Goal: Information Seeking & Learning: Learn about a topic

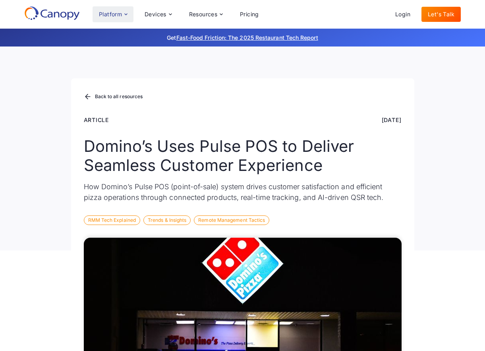
click at [118, 17] on div "Platform" at bounding box center [110, 15] width 23 height 6
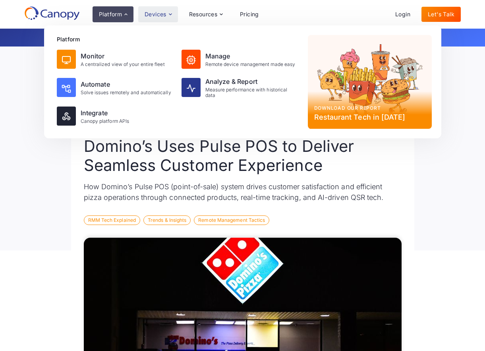
click at [167, 15] on div "Devices" at bounding box center [158, 14] width 40 height 16
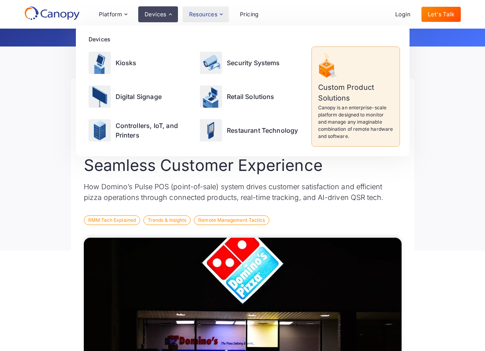
click at [199, 13] on div "Resources" at bounding box center [203, 15] width 29 height 6
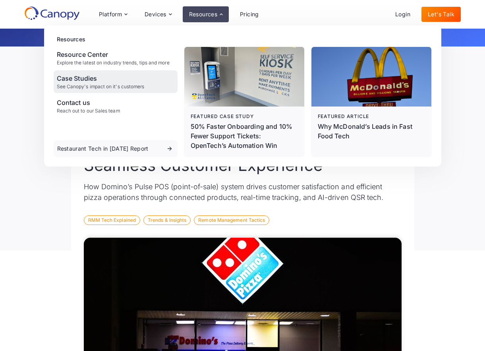
click at [77, 79] on div "Case Studies" at bounding box center [101, 78] width 88 height 10
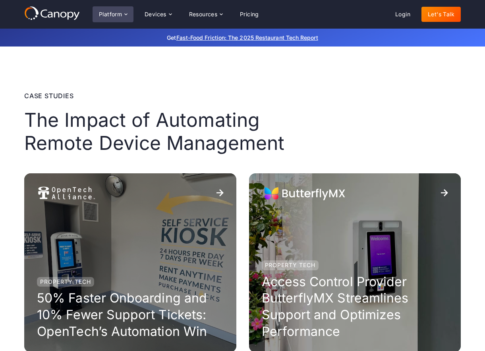
click at [118, 13] on div "Platform" at bounding box center [110, 15] width 23 height 6
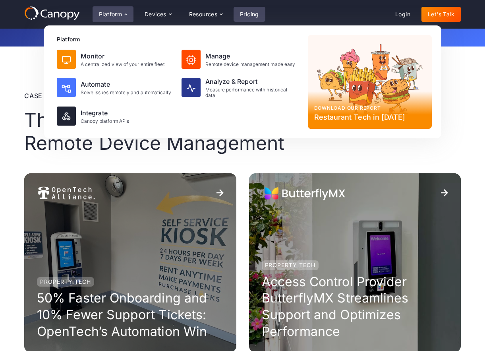
click at [247, 15] on link "Pricing" at bounding box center [250, 14] width 32 height 15
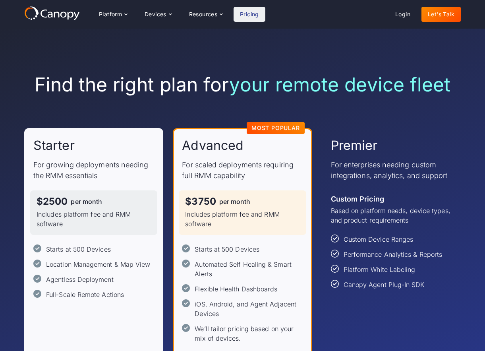
click at [49, 12] on icon at bounding box center [50, 15] width 5 height 6
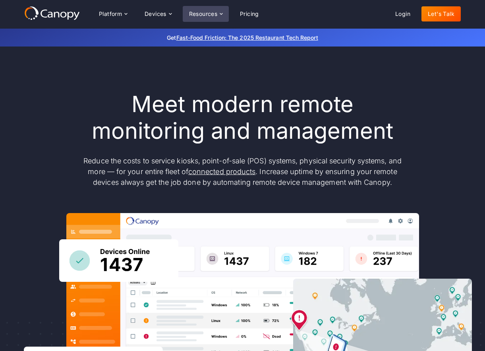
click at [205, 11] on div "Resources" at bounding box center [206, 14] width 46 height 16
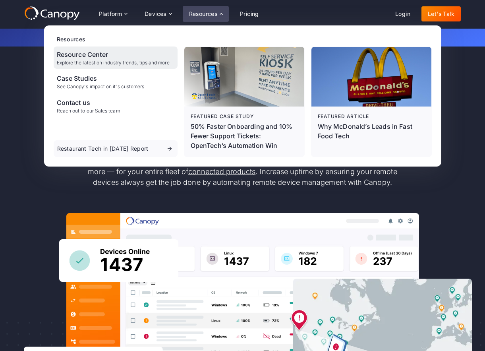
click at [80, 60] on div "Resource Center Explore the latest on industry trends, tips and more" at bounding box center [113, 58] width 113 height 16
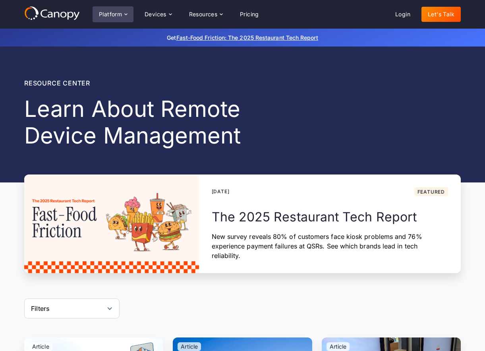
click at [118, 14] on div "Platform" at bounding box center [110, 15] width 23 height 6
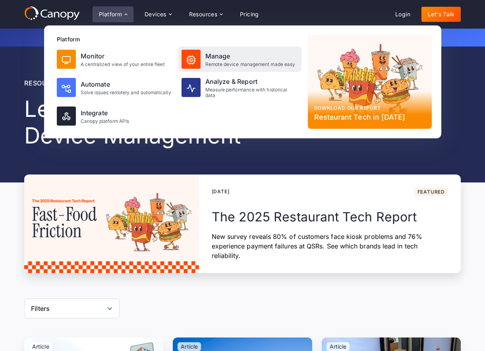
click at [201, 63] on div "Manage Remote device management made easy" at bounding box center [239, 58] width 123 height 25
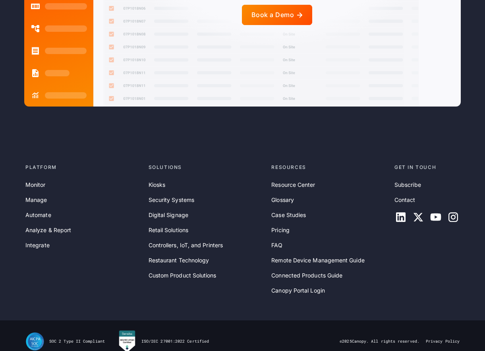
scroll to position [2110, 0]
